Goal: Find specific page/section: Find specific page/section

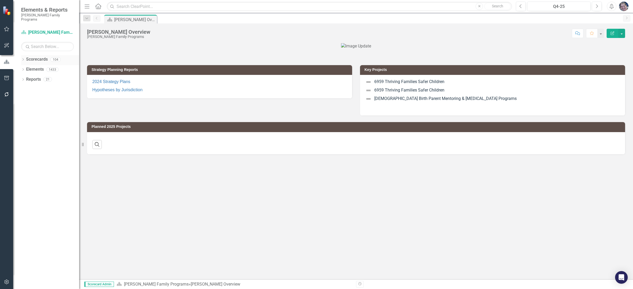
click at [22, 59] on icon "Dropdown" at bounding box center [23, 60] width 4 height 3
click at [24, 67] on div "Dropdown" at bounding box center [26, 69] width 4 height 4
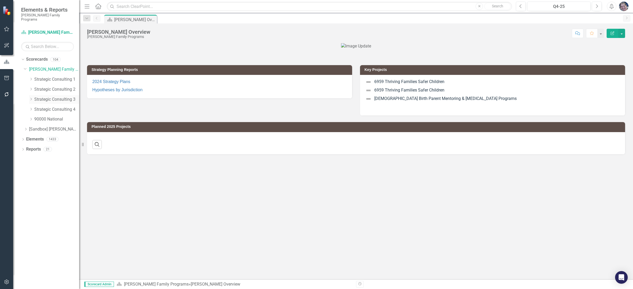
click at [32, 98] on icon "Dropdown" at bounding box center [31, 99] width 4 height 3
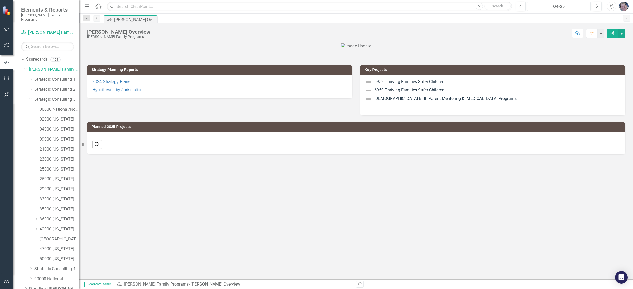
click at [561, 5] on div "Q4-25" at bounding box center [559, 6] width 60 height 6
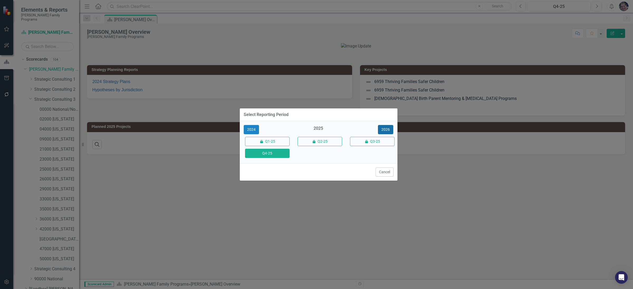
click at [390, 129] on button "2026" at bounding box center [385, 129] width 15 height 9
click at [272, 154] on button "Q4-26" at bounding box center [267, 153] width 45 height 9
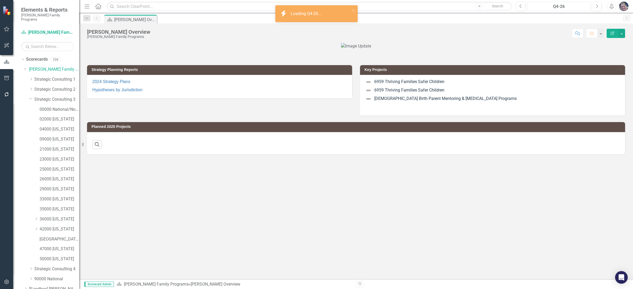
scroll to position [21, 0]
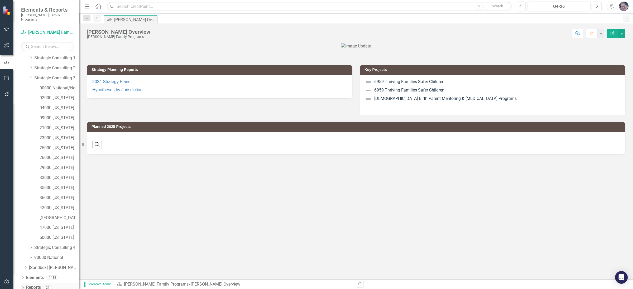
click at [32, 285] on link "Reports" at bounding box center [33, 288] width 15 height 6
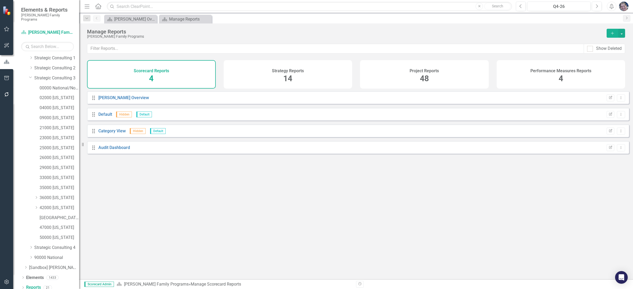
click at [429, 78] on div "Project Reports 48" at bounding box center [424, 74] width 129 height 29
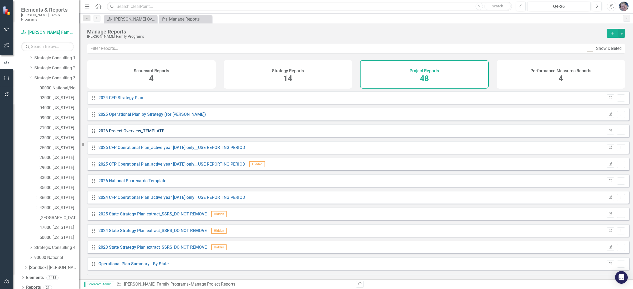
click at [120, 134] on link "2026 Project Overview_TEMPLATE" at bounding box center [131, 131] width 66 height 5
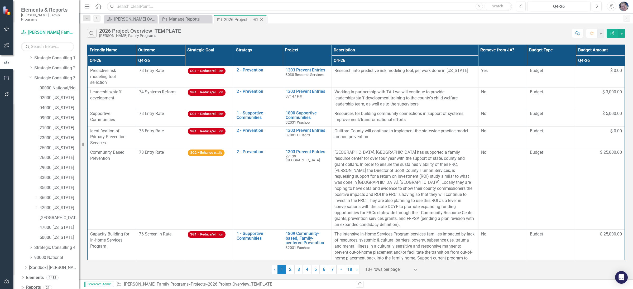
click at [262, 19] on icon at bounding box center [262, 19] width 3 height 3
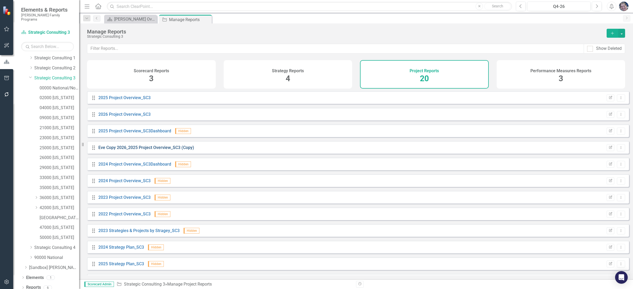
click at [156, 150] on link "Eve Copy 2026_2025 Project Overview_SC3 (Copy)" at bounding box center [146, 147] width 96 height 5
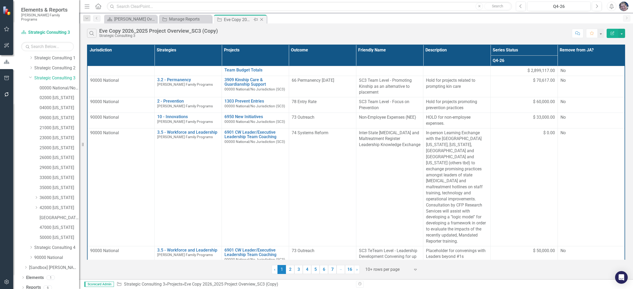
click at [264, 19] on icon "Close" at bounding box center [261, 19] width 5 height 4
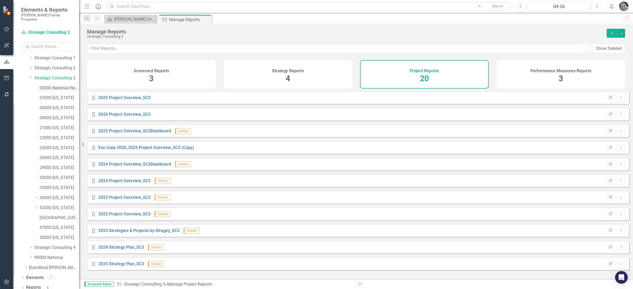
click at [60, 85] on link "00000 National/No Jurisdiction (SC3)" at bounding box center [60, 88] width 40 height 6
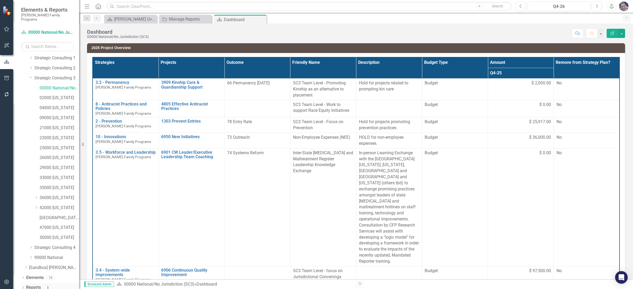
click at [37, 285] on link "Reports" at bounding box center [33, 288] width 15 height 6
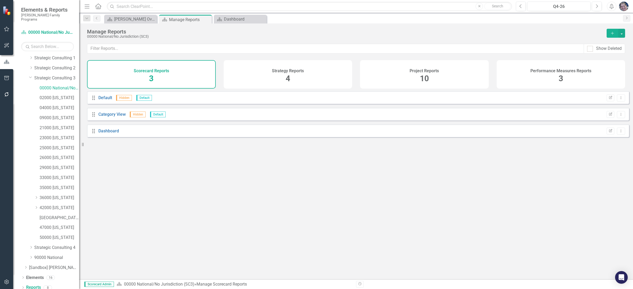
click at [428, 78] on span "10" at bounding box center [424, 78] width 9 height 9
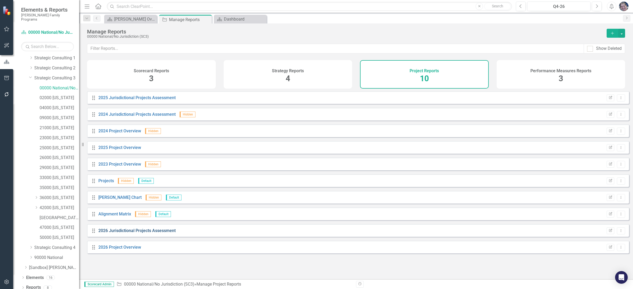
click at [124, 233] on link "2026 Jurisdictional Projects Assessment" at bounding box center [136, 230] width 77 height 5
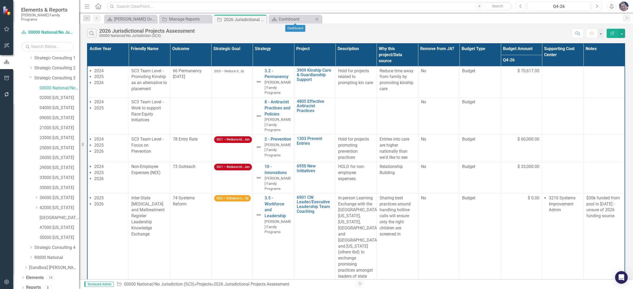
click at [318, 17] on icon "Close" at bounding box center [316, 19] width 5 height 4
